Goal: Information Seeking & Learning: Learn about a topic

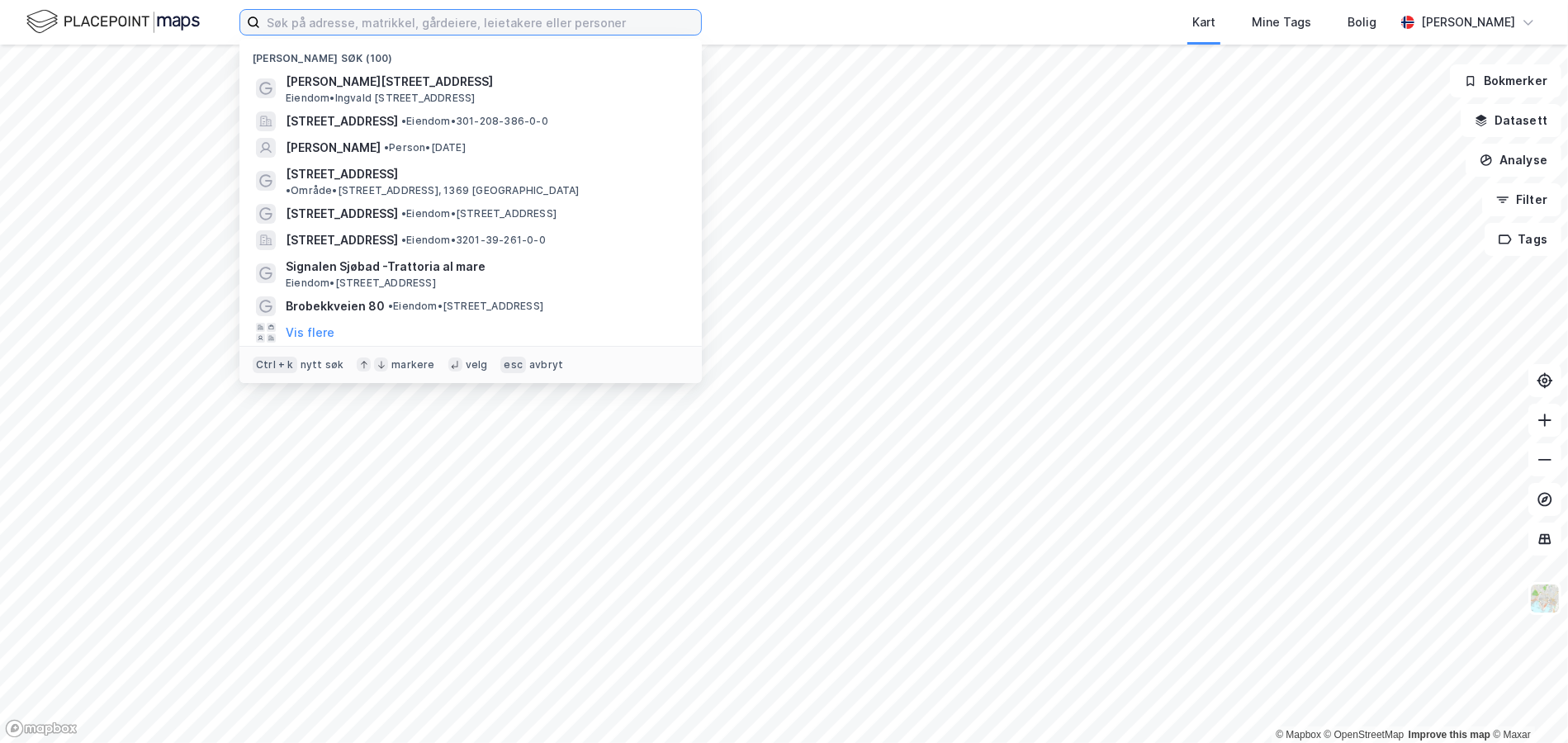
click at [412, 12] on input at bounding box center [481, 23] width 441 height 25
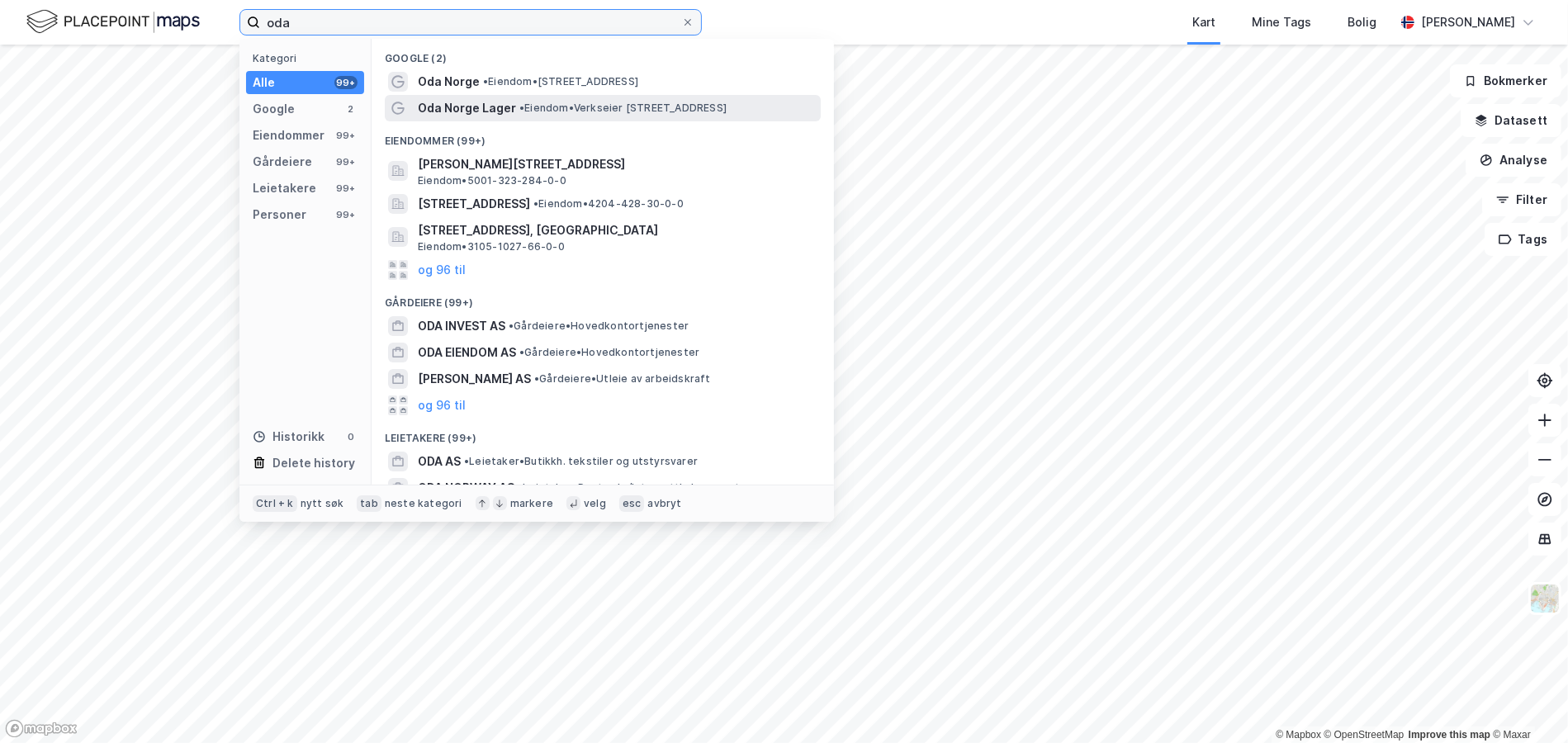
type input "oda"
click at [569, 99] on div "Oda Norge Lager • Eiendom • Verkseier Furulunds Vei 1, 0668 Oslo" at bounding box center [618, 107] width 400 height 20
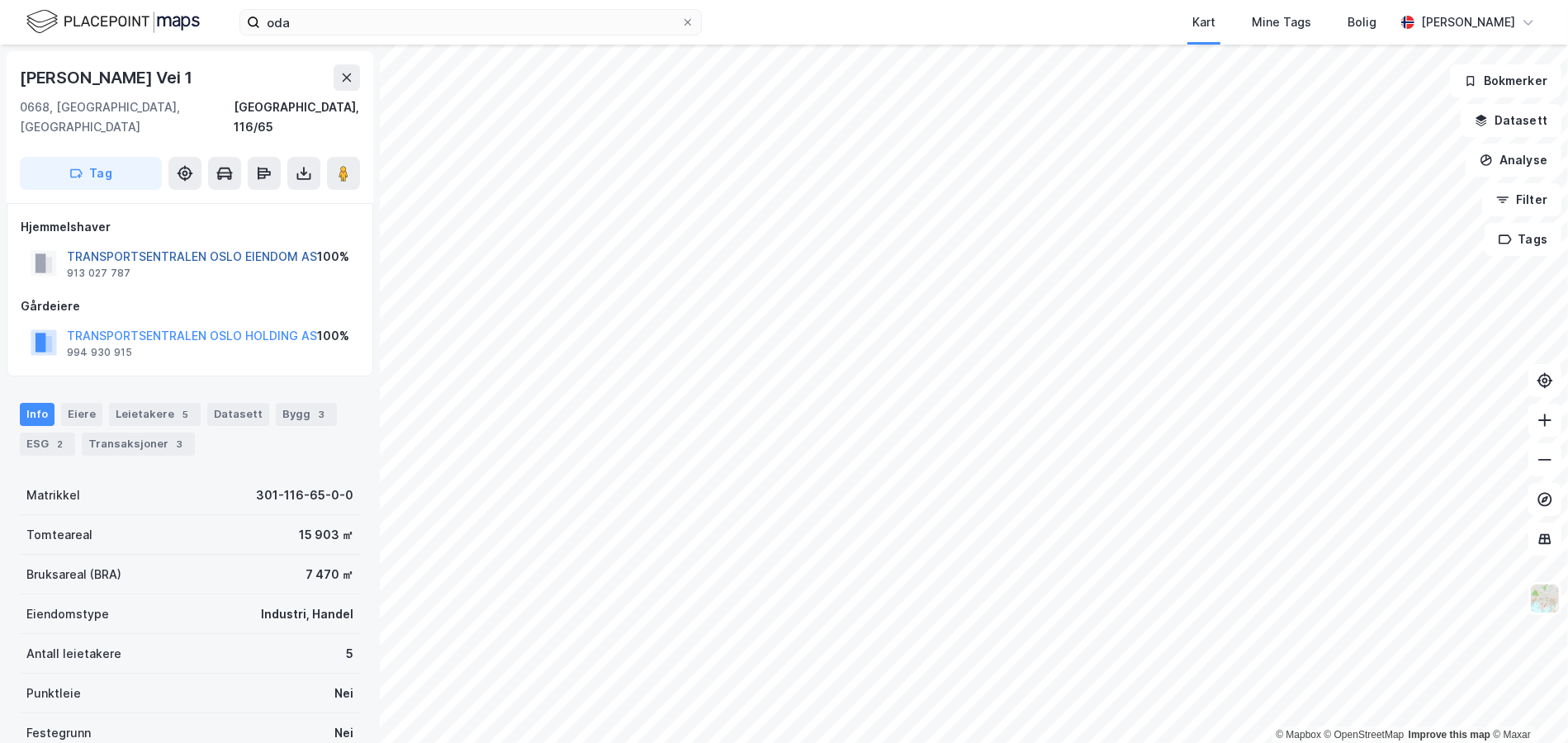
click at [0, 0] on button "TRANSPORTSENTRALEN OSLO EIENDOM AS" at bounding box center [0, 0] width 0 height 0
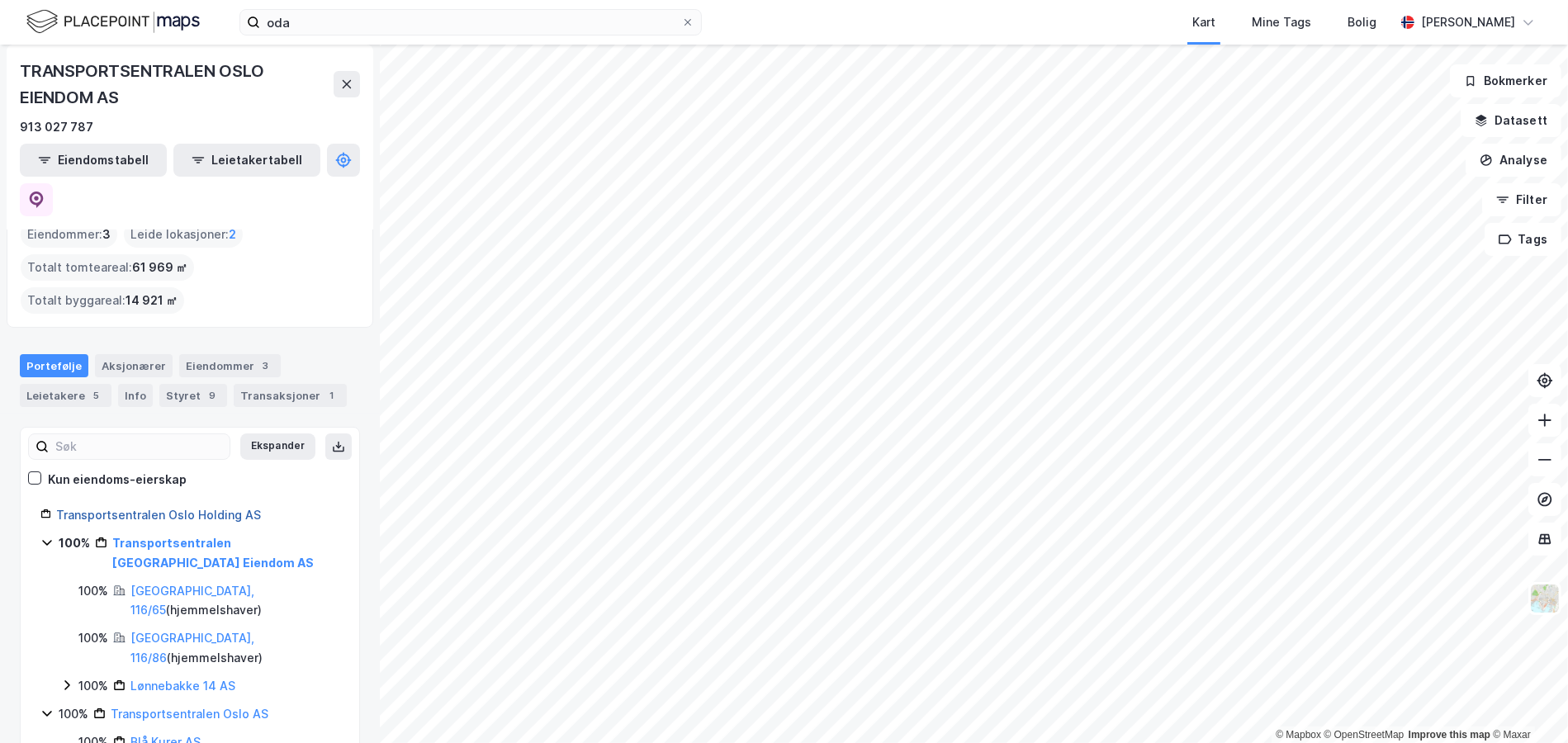
scroll to position [83, 0]
click at [169, 583] on link "Oslo, 116/65" at bounding box center [191, 600] width 124 height 34
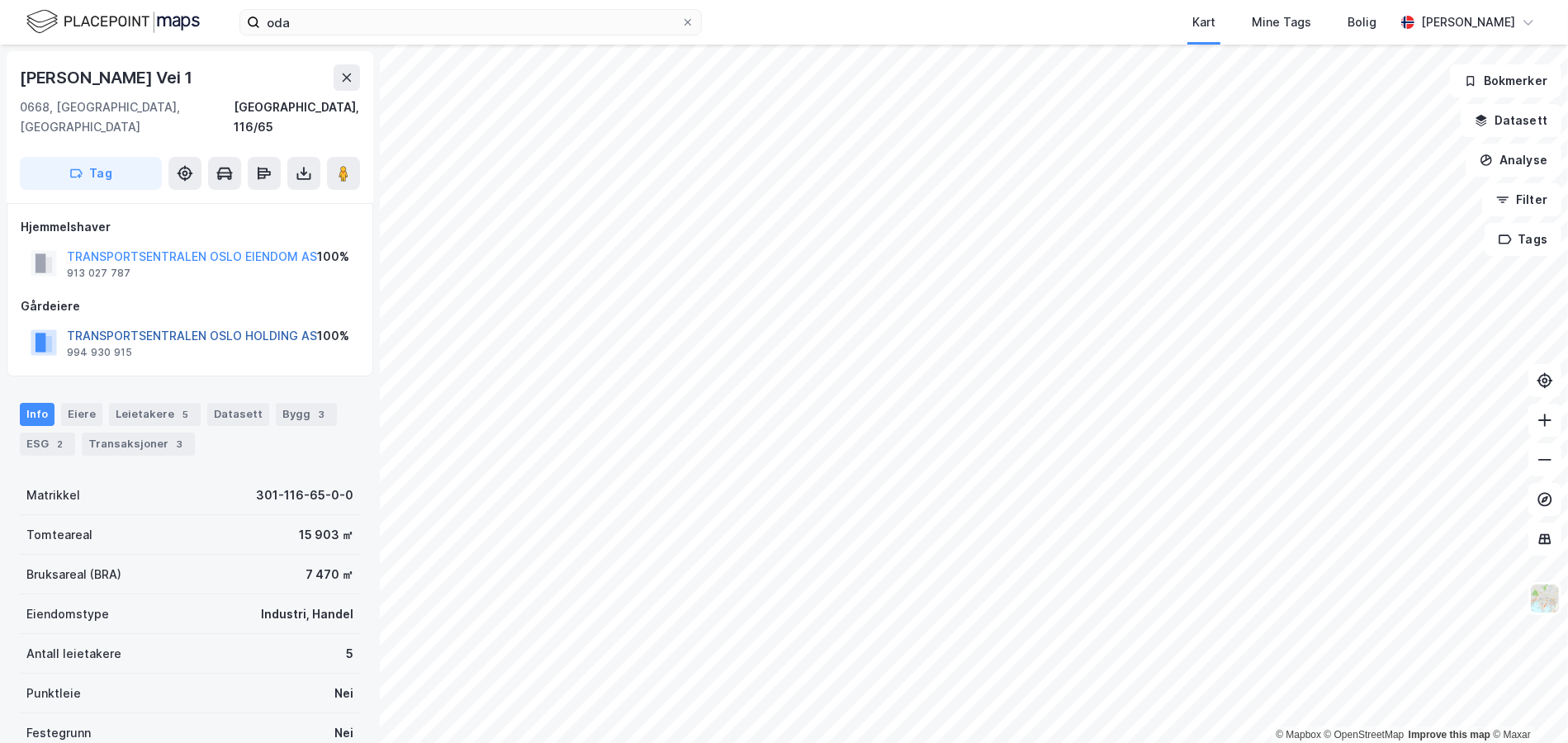
click at [0, 0] on button "TRANSPORTSENTRALEN OSLO HOLDING AS" at bounding box center [0, 0] width 0 height 0
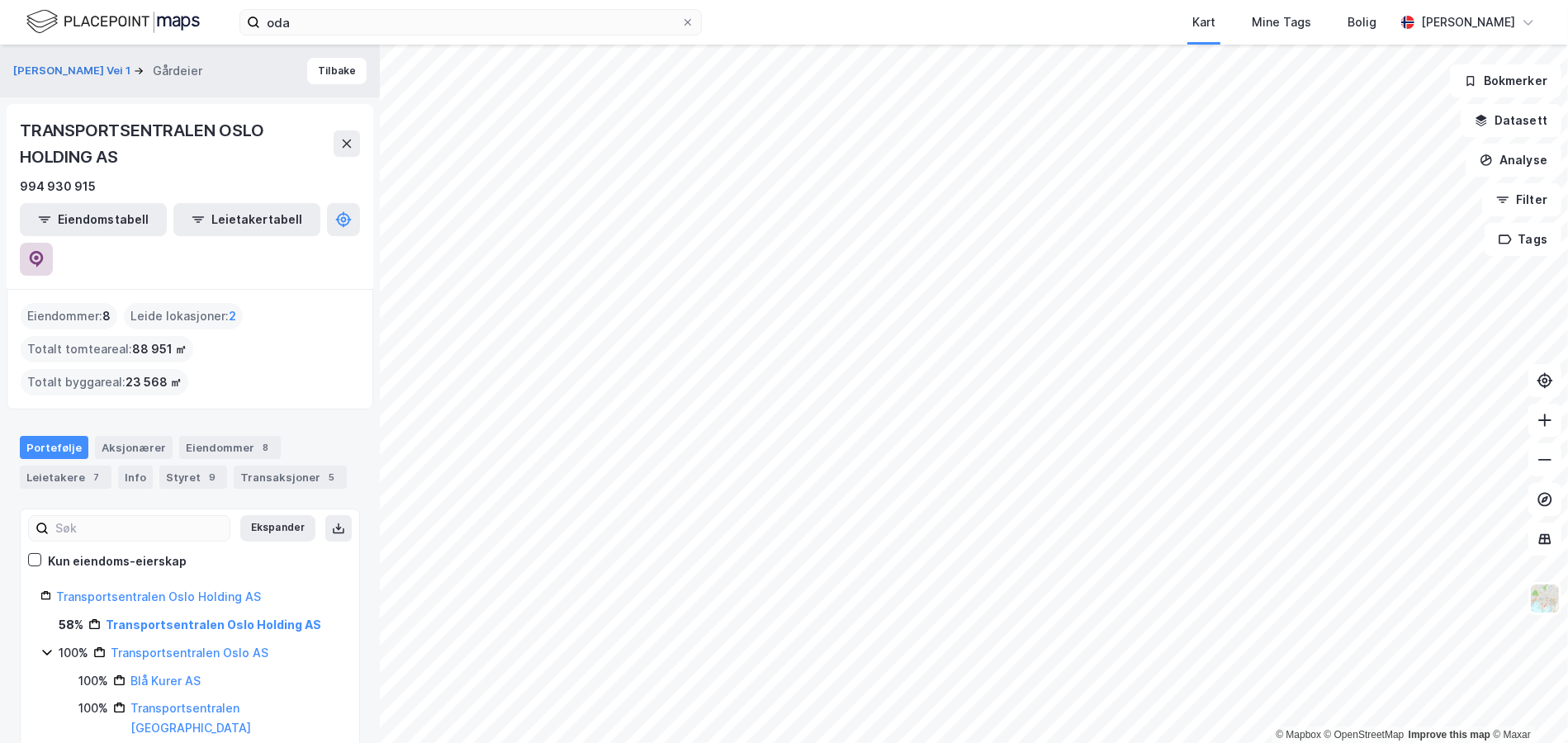
click at [44, 251] on icon at bounding box center [37, 259] width 17 height 17
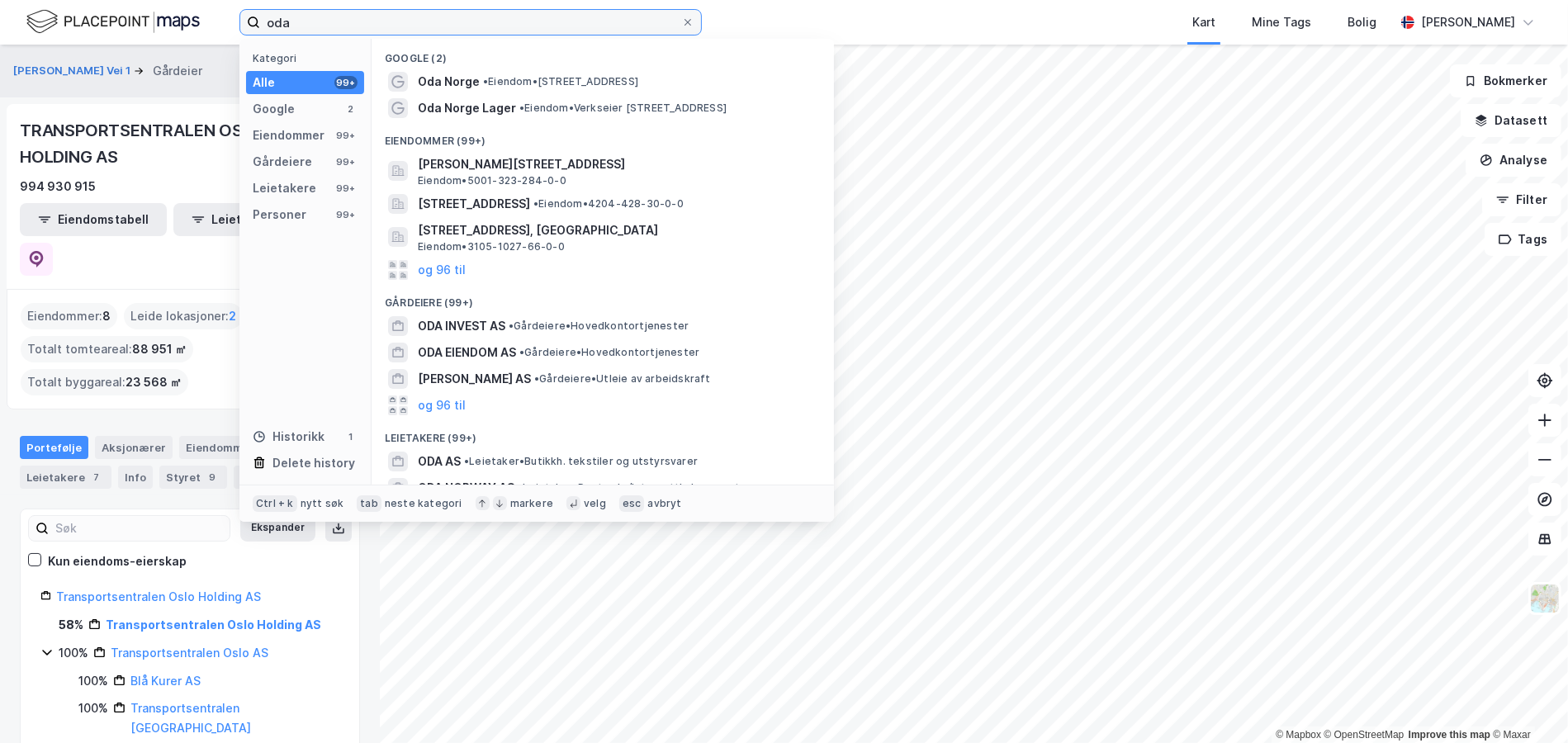
click at [412, 32] on input "oda" at bounding box center [470, 23] width 421 height 25
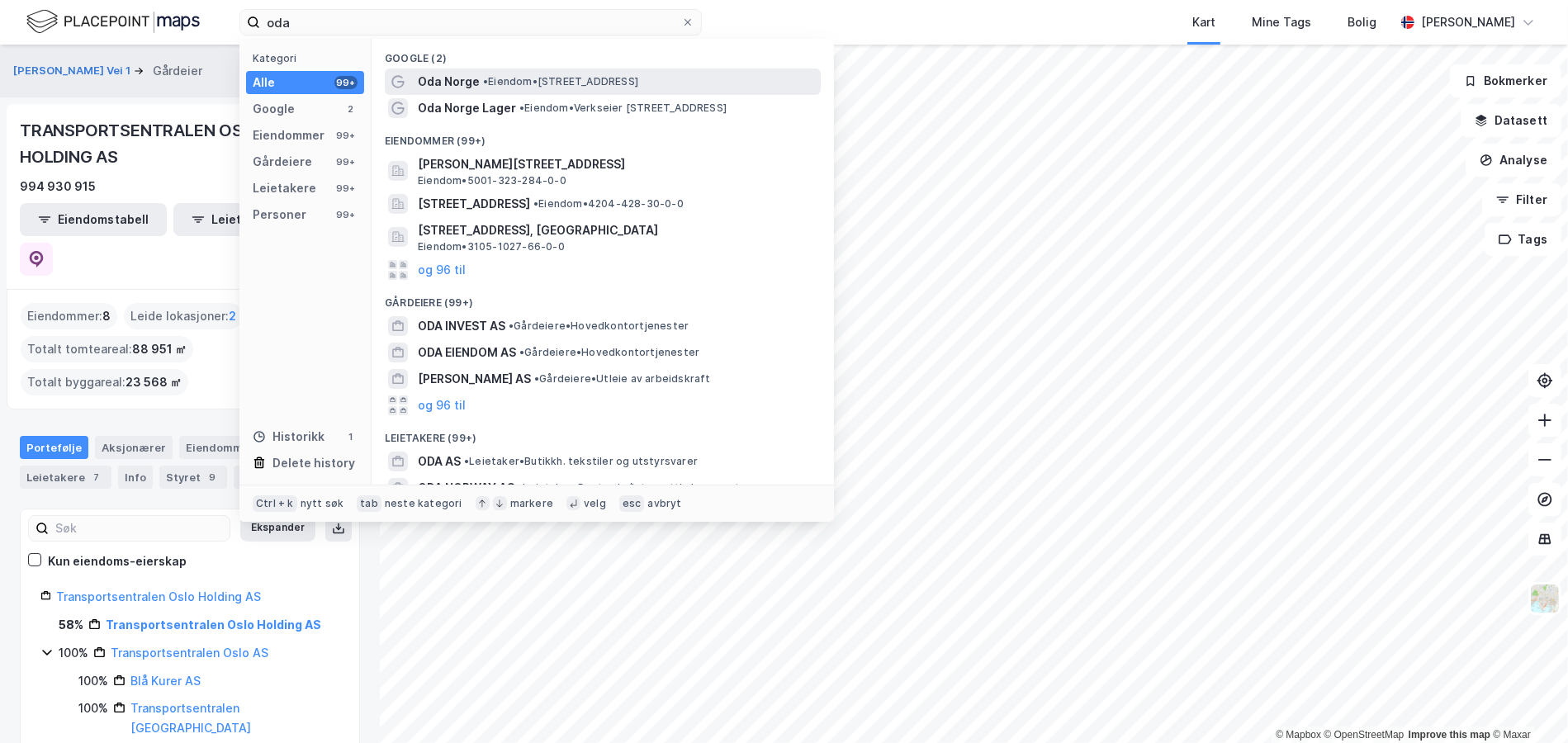
click at [527, 77] on span "• Eiendom • Kjølberggata 31, 0653 Oslo" at bounding box center [560, 82] width 156 height 13
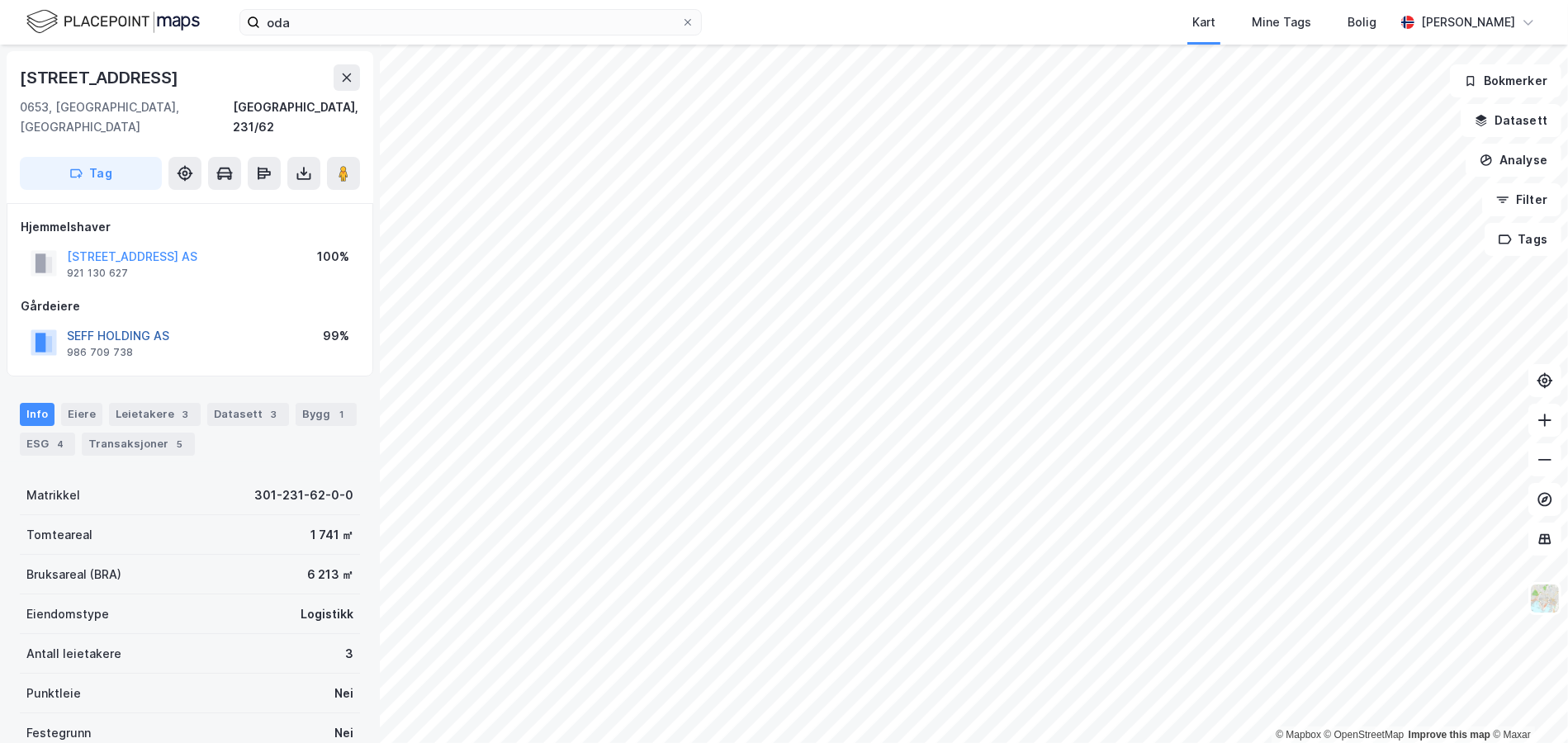
click at [0, 0] on button "SEFF HOLDING AS" at bounding box center [0, 0] width 0 height 0
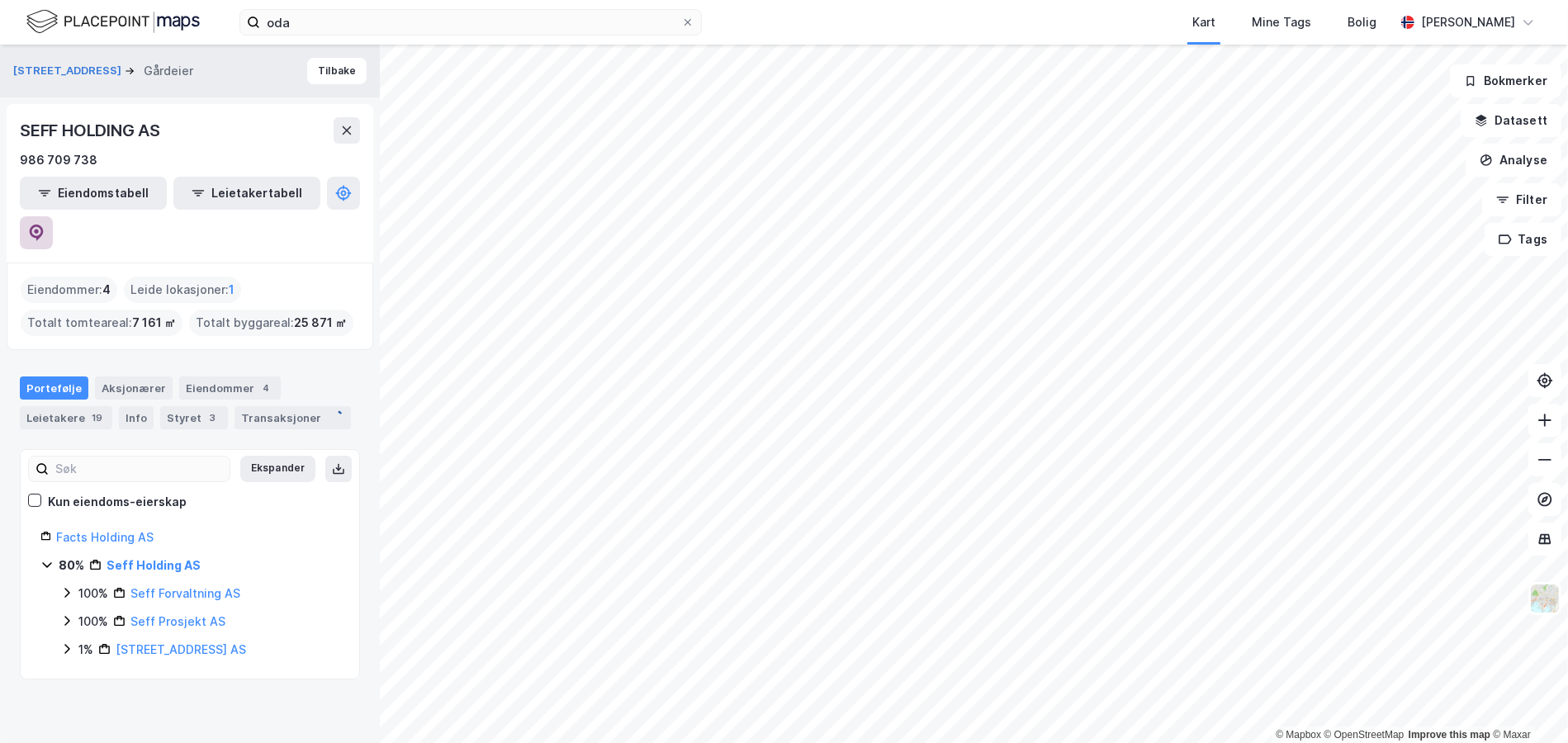
click at [53, 216] on button at bounding box center [36, 232] width 33 height 33
click at [66, 588] on icon at bounding box center [66, 593] width 5 height 10
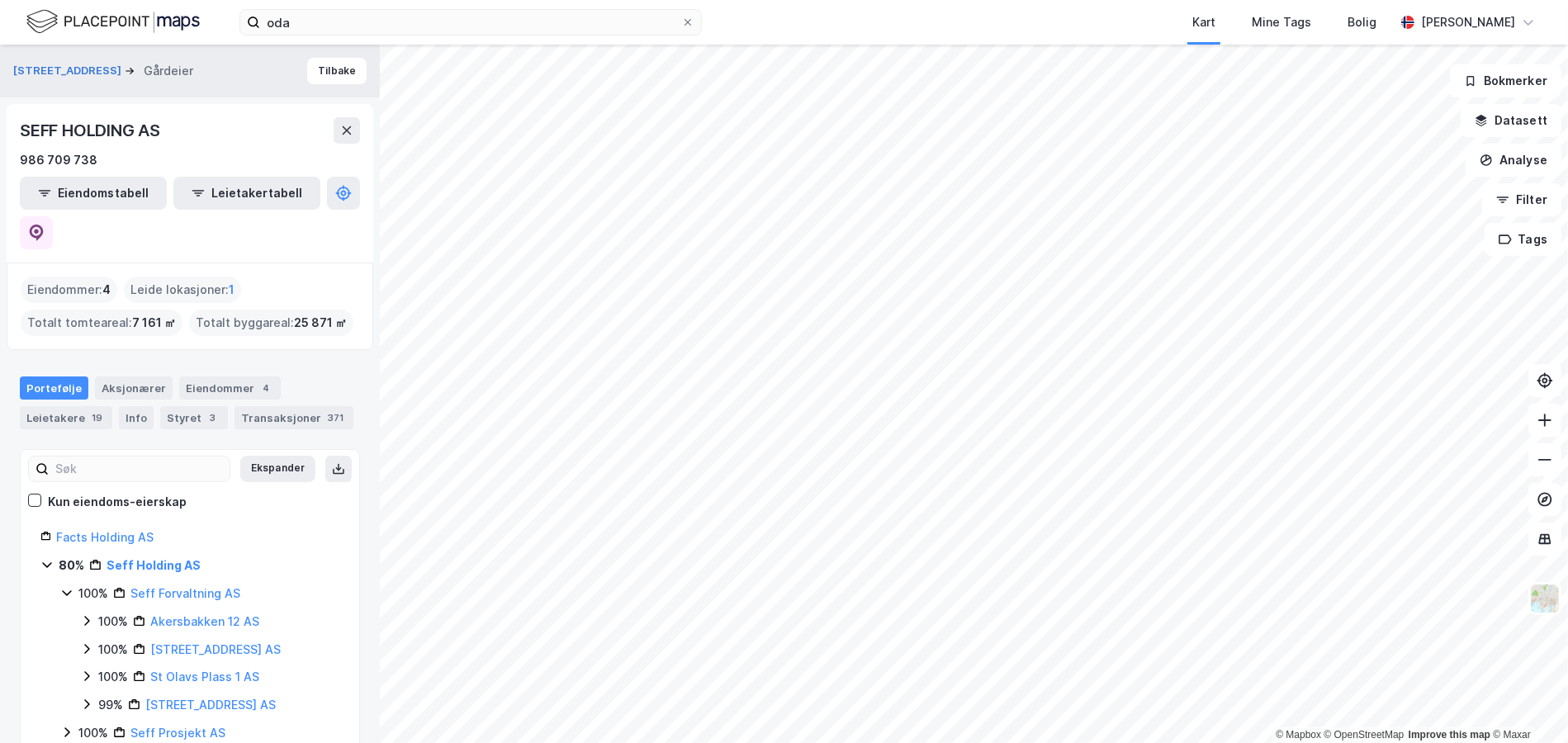
click at [82, 615] on icon at bounding box center [87, 621] width 13 height 13
click at [184, 642] on link "Oslo, 218/196" at bounding box center [231, 659] width 124 height 34
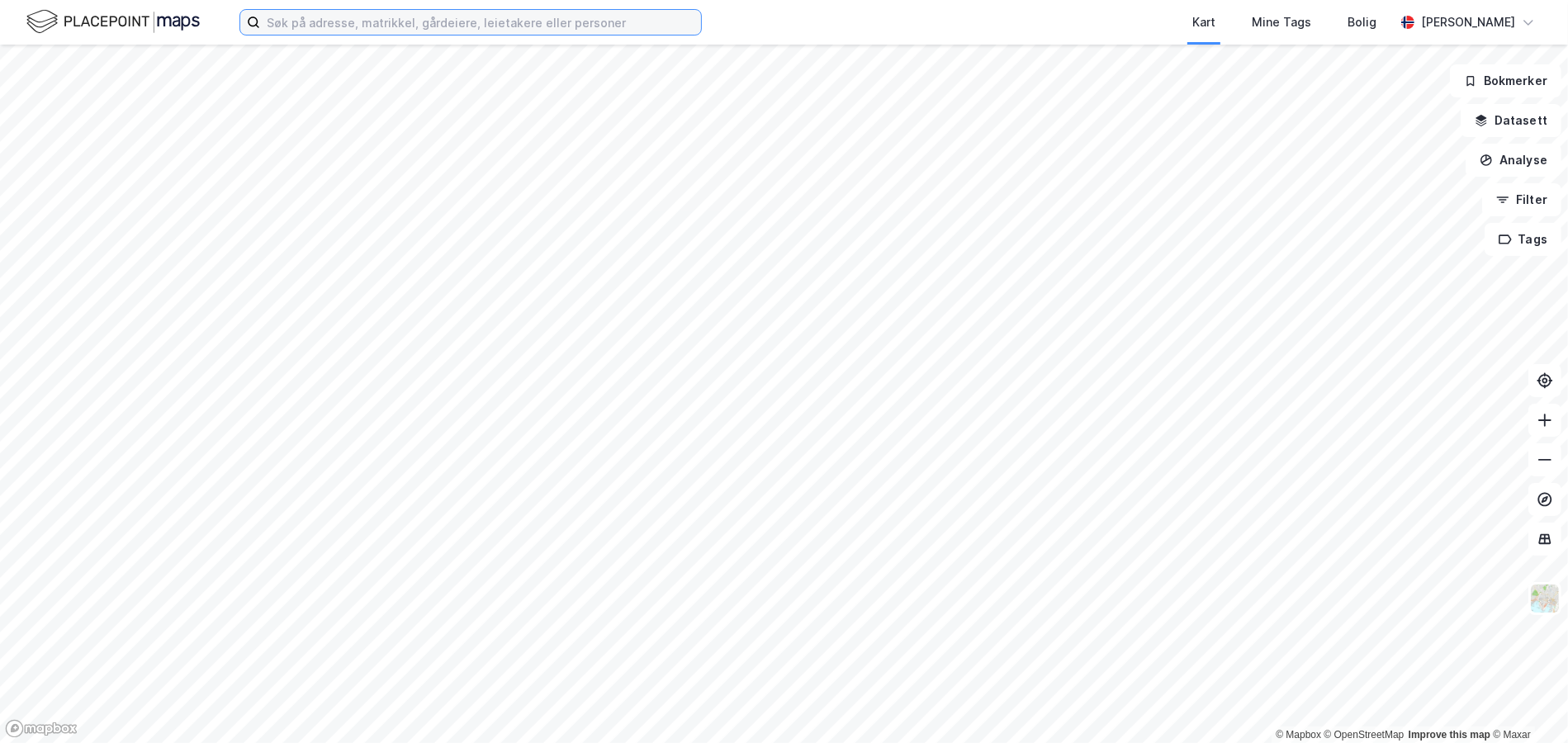
click at [316, 25] on input at bounding box center [481, 23] width 441 height 25
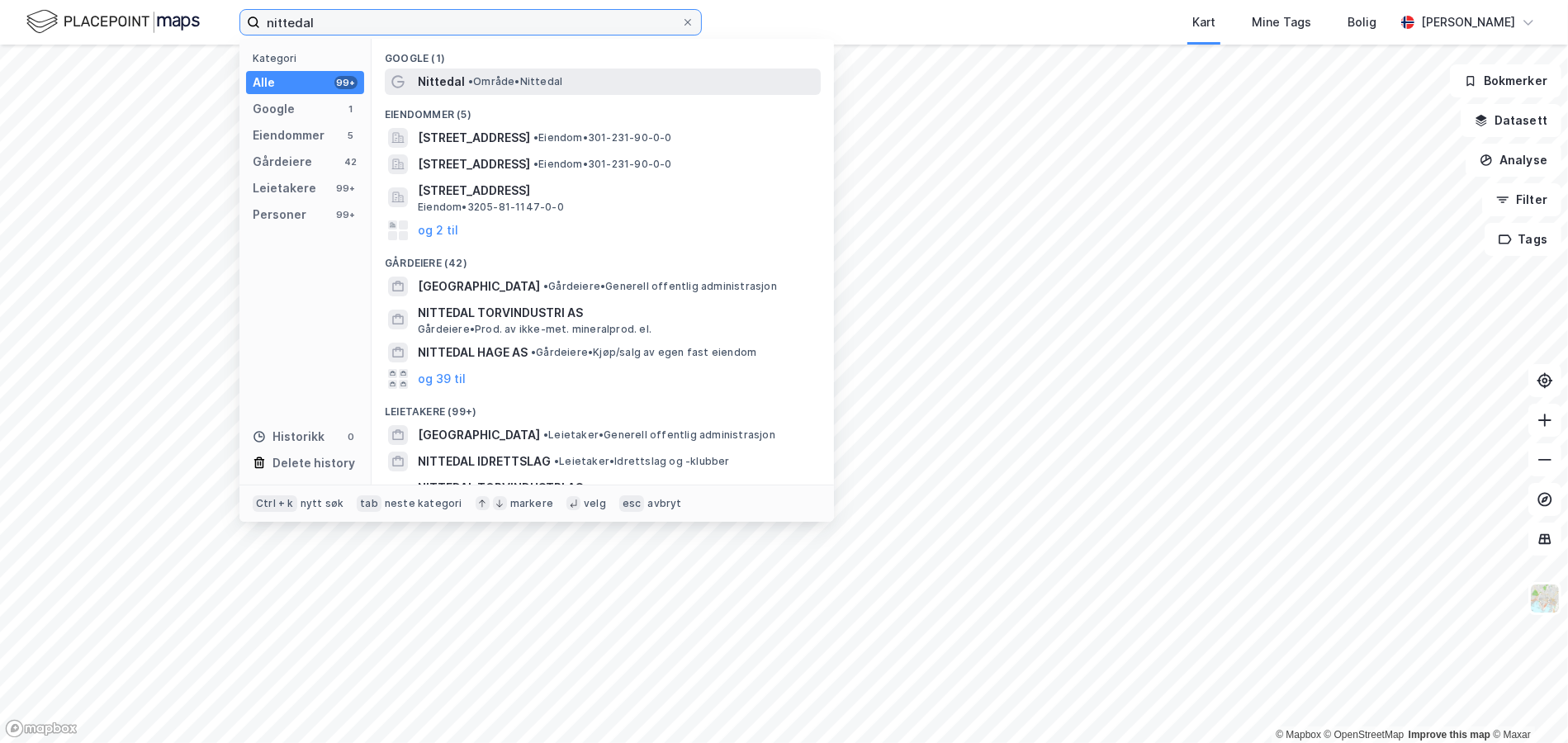
type input "nittedal"
